Goal: Information Seeking & Learning: Learn about a topic

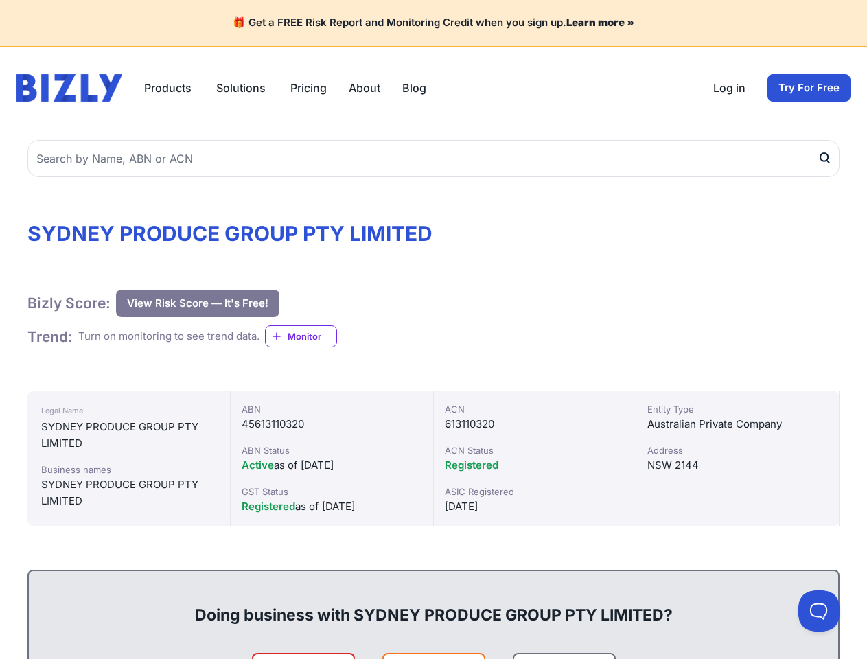
click at [169, 88] on button "Products" at bounding box center [169, 88] width 50 height 16
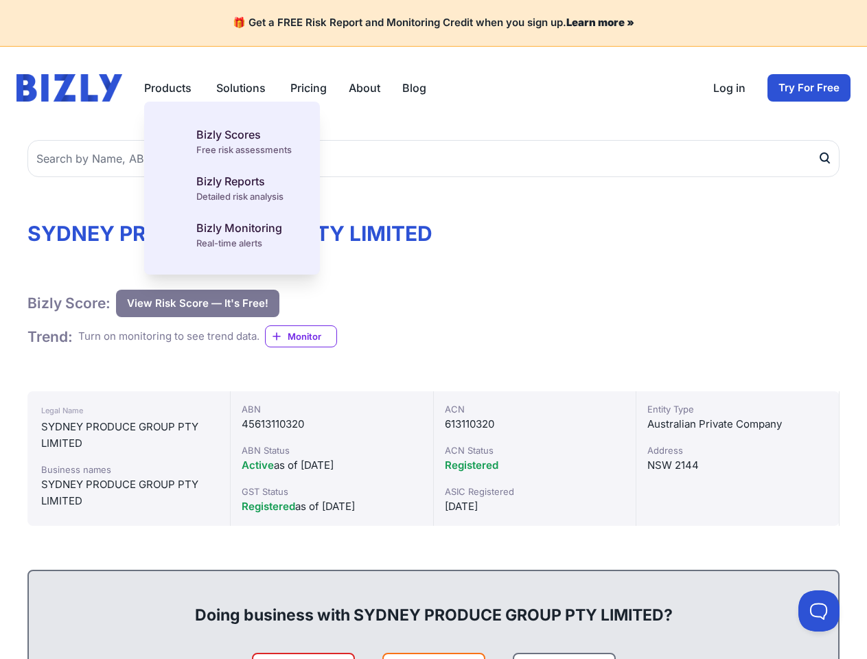
click at [242, 88] on button "Solutions" at bounding box center [242, 88] width 52 height 16
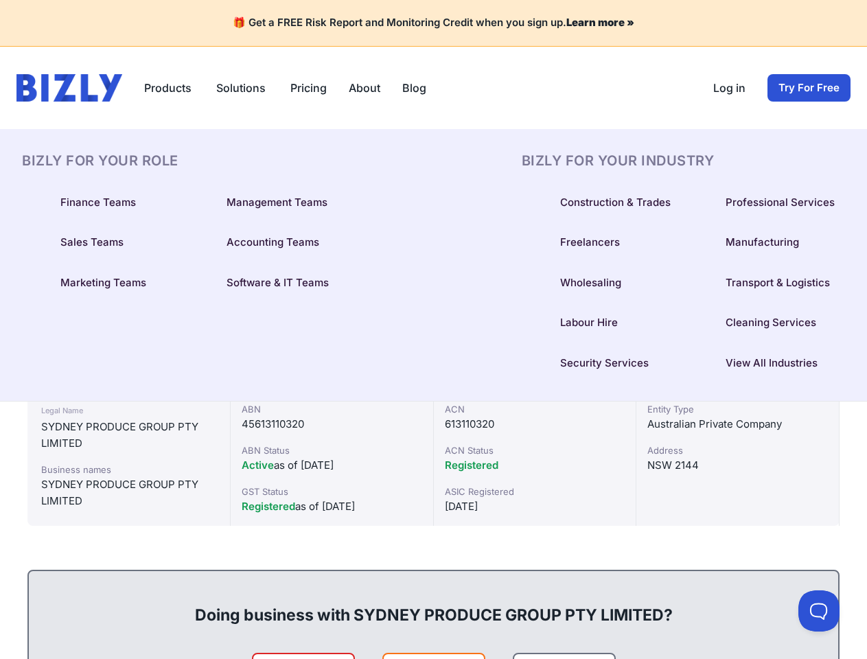
click at [433, 159] on div "BIZLY For Your Role Finance Teams Management Teams Sales Teams Accounting Teams…" at bounding box center [433, 265] width 823 height 229
click at [197, 303] on div "BIZLY For Your Role Finance Teams Management Teams Sales Teams Accounting Teams…" at bounding box center [184, 265] width 324 height 229
click at [307, 336] on div "BIZLY For Your Role Finance Teams Management Teams Sales Teams Accounting Teams…" at bounding box center [184, 265] width 324 height 229
click at [819, 611] on button at bounding box center [818, 610] width 41 height 41
